Goal: Complete application form

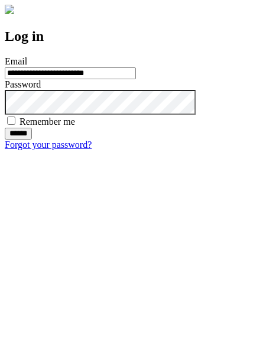
type input "**********"
click at [32, 139] on input "******" at bounding box center [18, 134] width 27 height 12
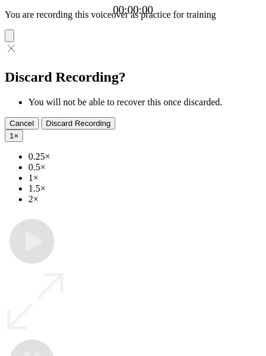
type input "**********"
